Goal: Task Accomplishment & Management: Use online tool/utility

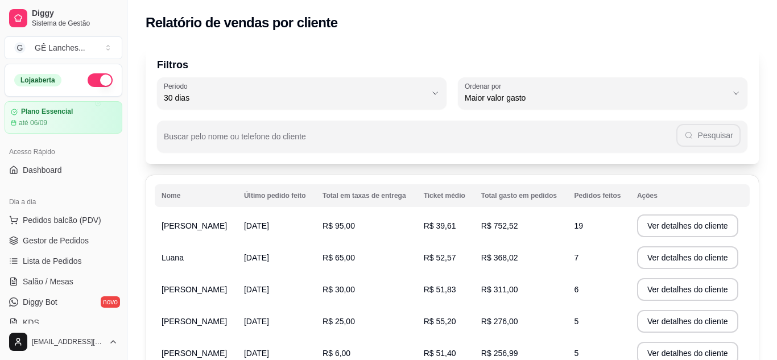
select select "30"
select select "HIGHEST_TOTAL_SPENT_WITH_ORDERS"
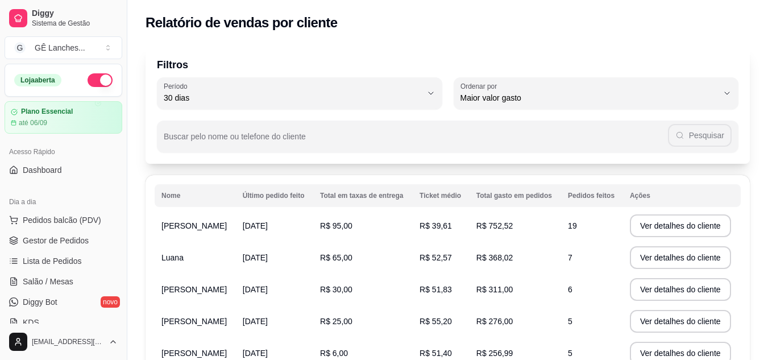
scroll to position [227, 0]
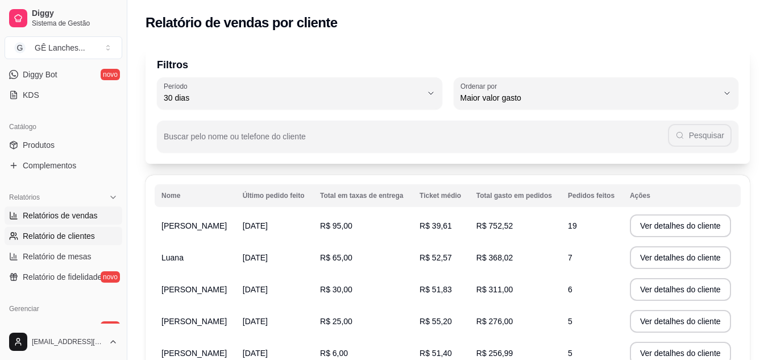
click at [78, 212] on span "Relatórios de vendas" at bounding box center [60, 215] width 75 height 11
select select "ALL"
select select "0"
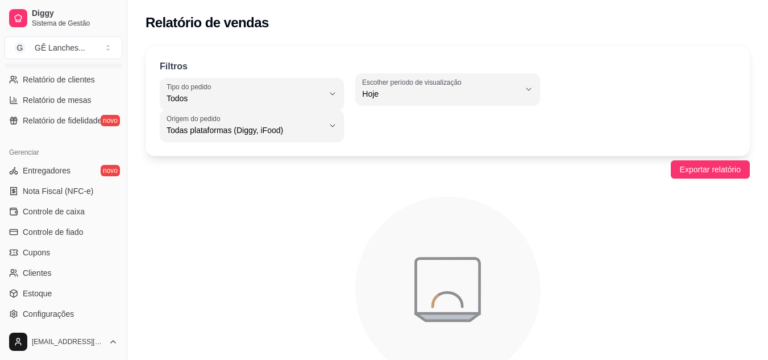
scroll to position [398, 0]
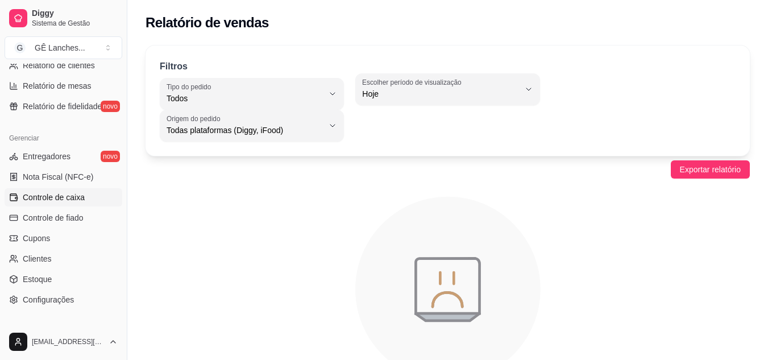
click at [71, 198] on span "Controle de caixa" at bounding box center [54, 197] width 62 height 11
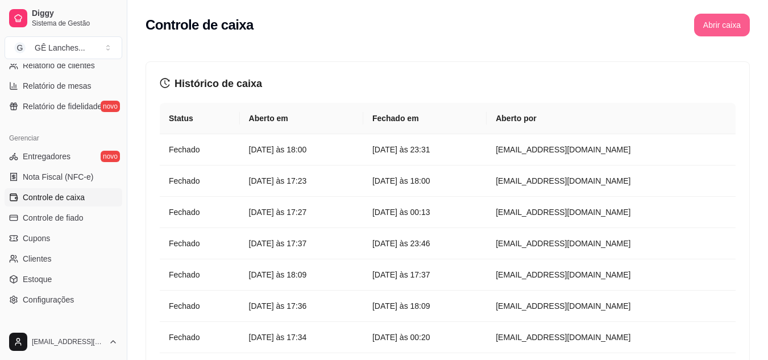
click at [707, 23] on button "Abrir caixa" at bounding box center [722, 25] width 56 height 23
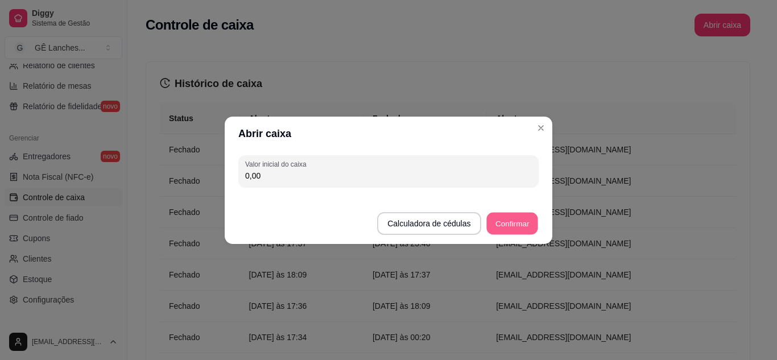
click at [518, 221] on button "Confirmar" at bounding box center [512, 223] width 52 height 22
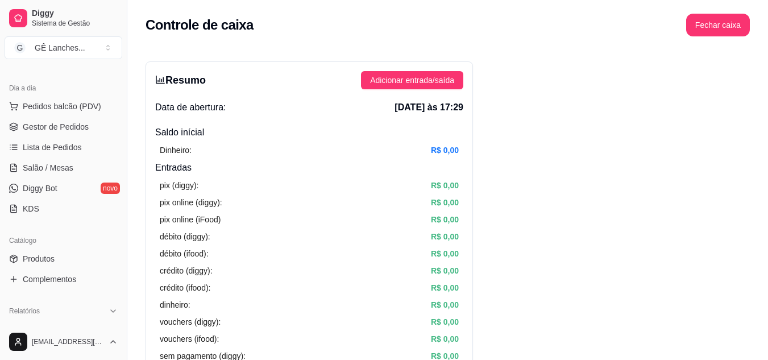
scroll to position [57, 0]
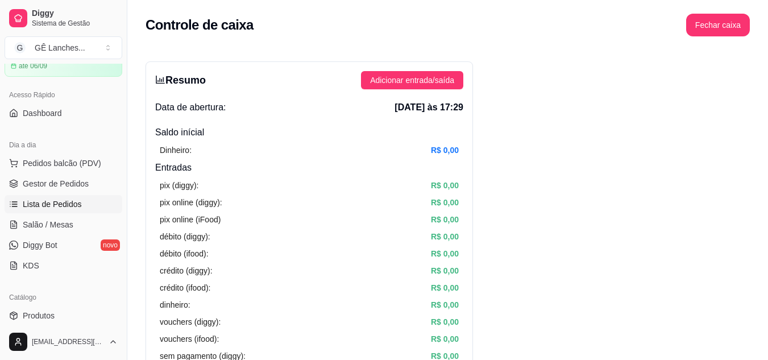
click at [65, 206] on span "Lista de Pedidos" at bounding box center [52, 203] width 59 height 11
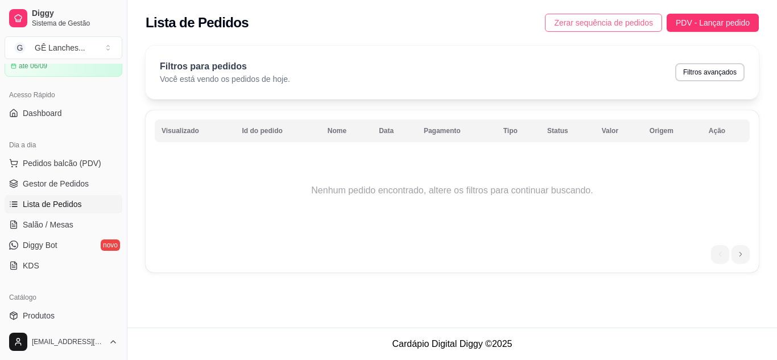
click at [600, 27] on span "Zerar sequência de pedidos" at bounding box center [603, 22] width 99 height 13
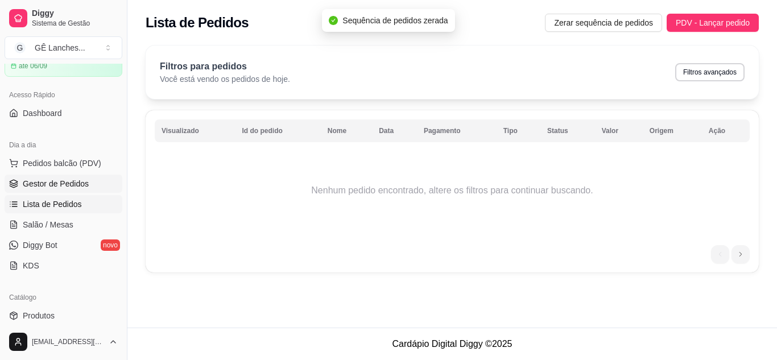
click at [58, 185] on span "Gestor de Pedidos" at bounding box center [56, 183] width 66 height 11
